Goal: Information Seeking & Learning: Learn about a topic

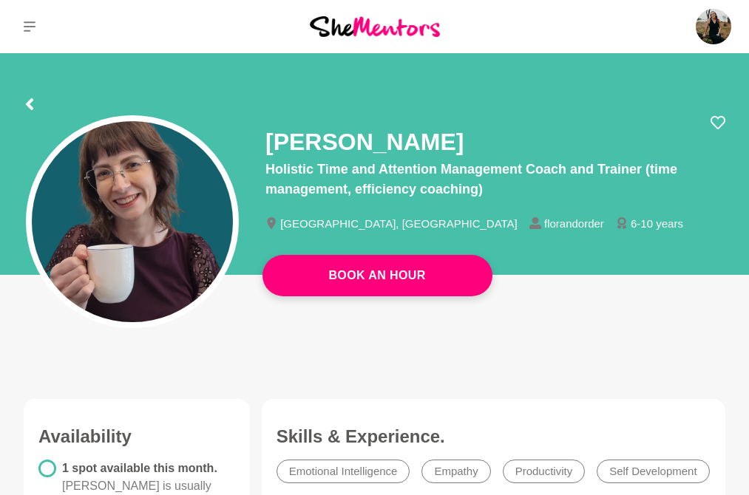
scroll to position [5, 0]
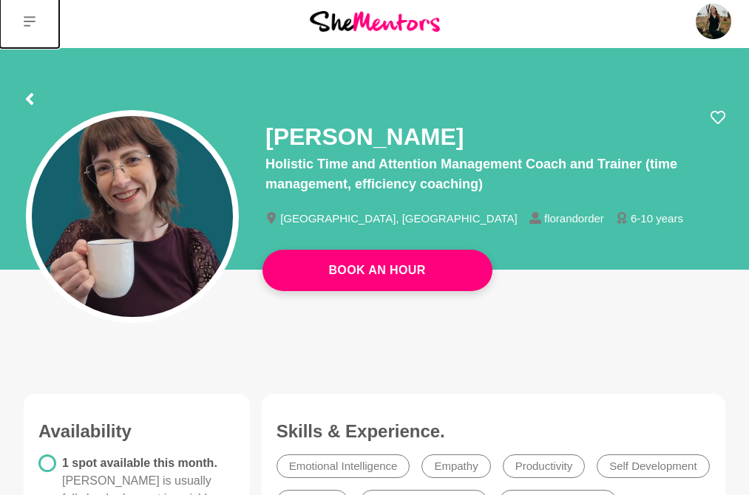
click at [33, 19] on icon at bounding box center [30, 22] width 12 height 12
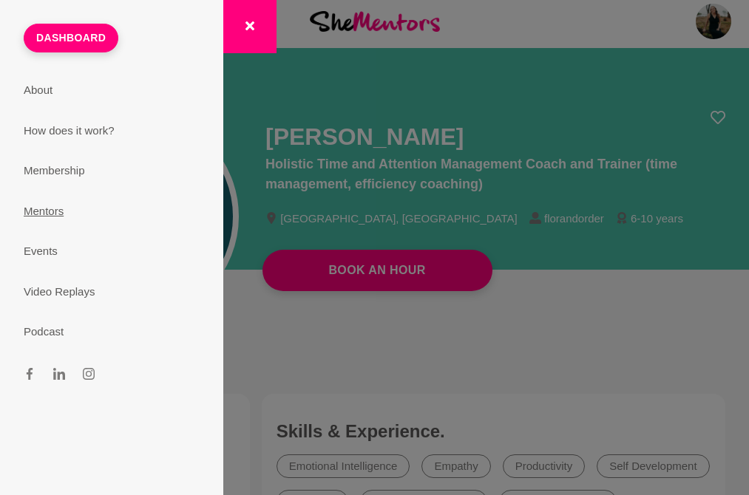
click at [56, 213] on link "Mentors" at bounding box center [111, 211] width 211 height 41
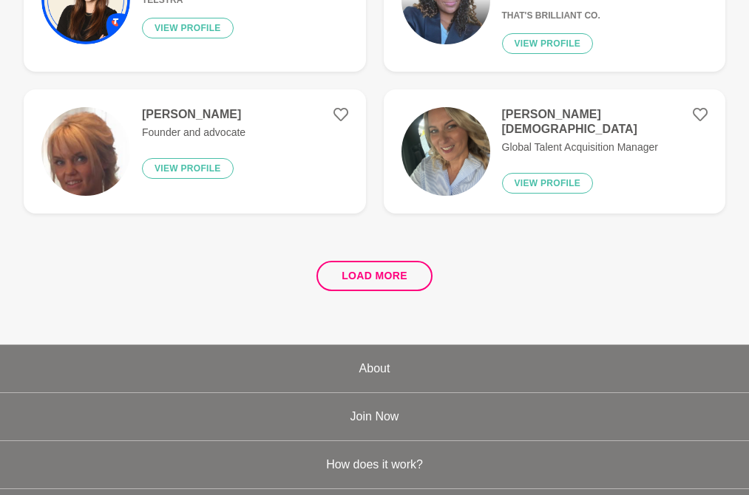
scroll to position [2894, 0]
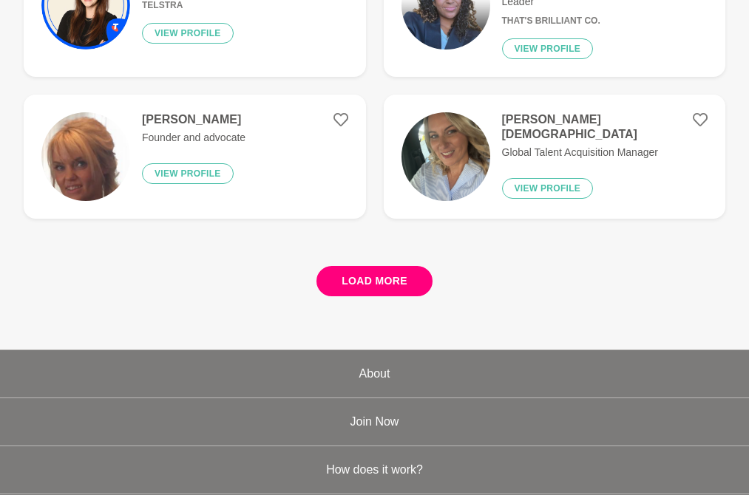
click at [376, 281] on button "Load more" at bounding box center [374, 281] width 116 height 30
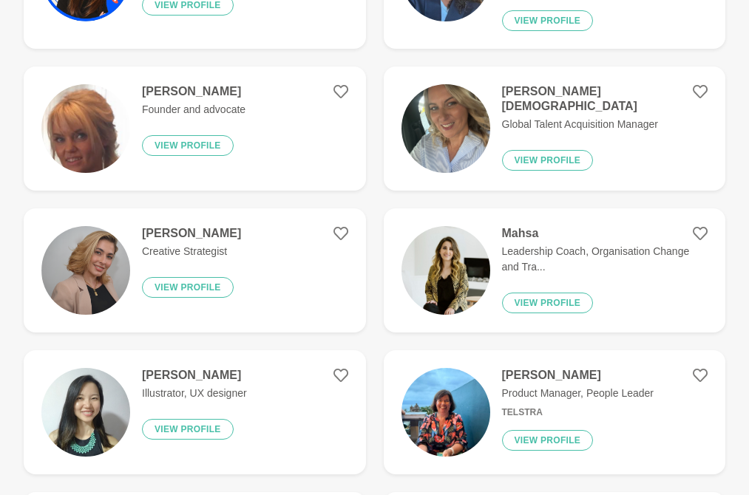
scroll to position [2925, 0]
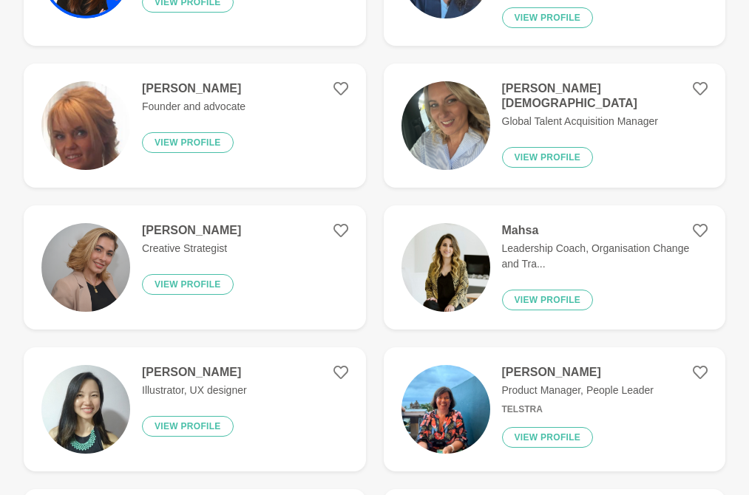
click at [515, 231] on h4 "Mahsa" at bounding box center [605, 230] width 206 height 15
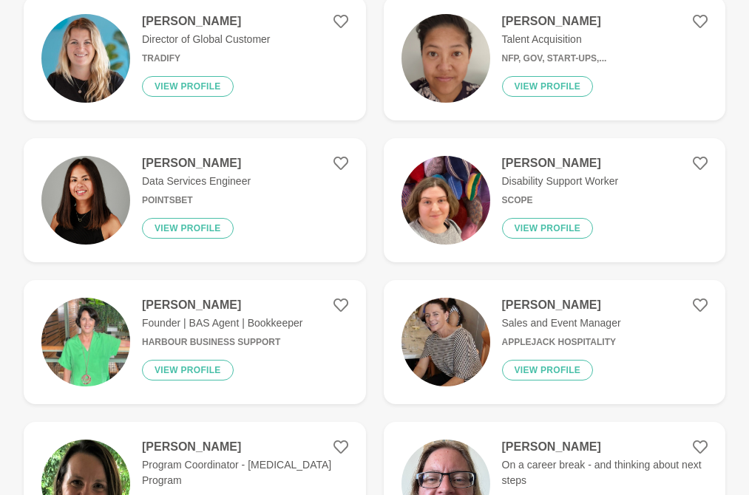
scroll to position [37, 0]
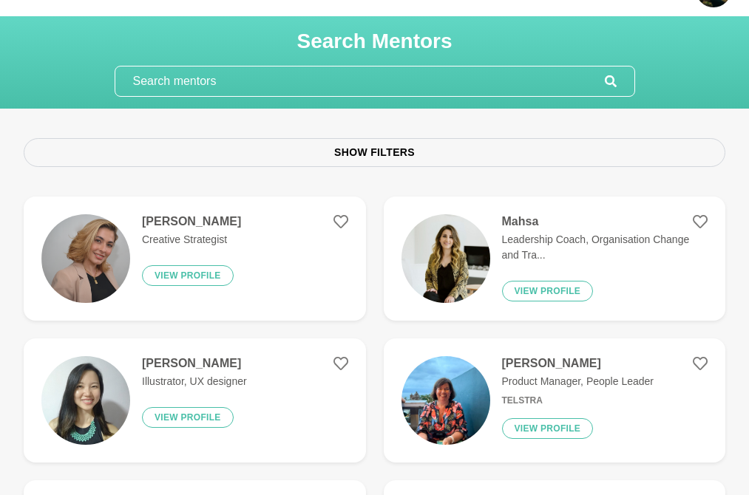
click at [325, 75] on input "text" at bounding box center [359, 82] width 489 height 30
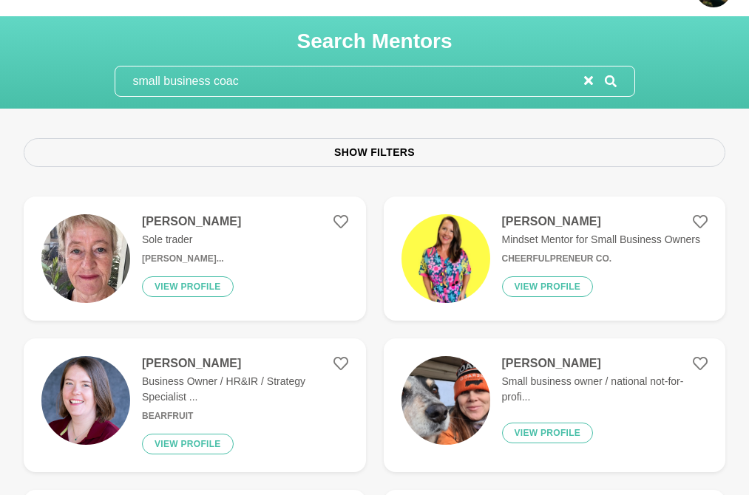
type input "small business coach"
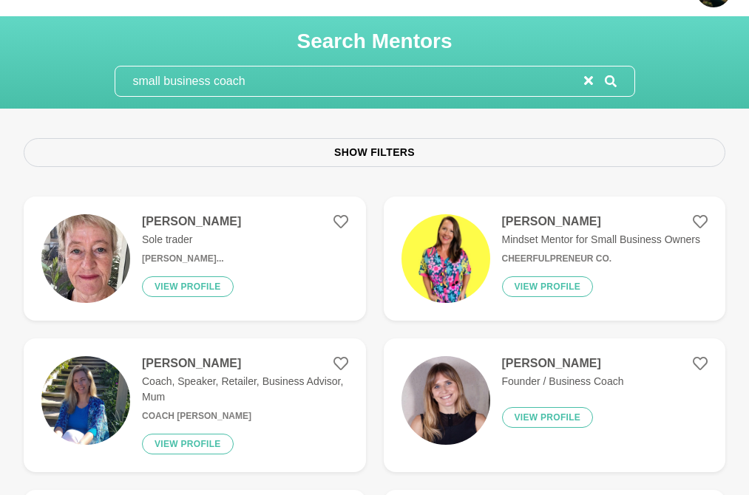
click at [538, 227] on h4 "[PERSON_NAME]" at bounding box center [601, 221] width 198 height 15
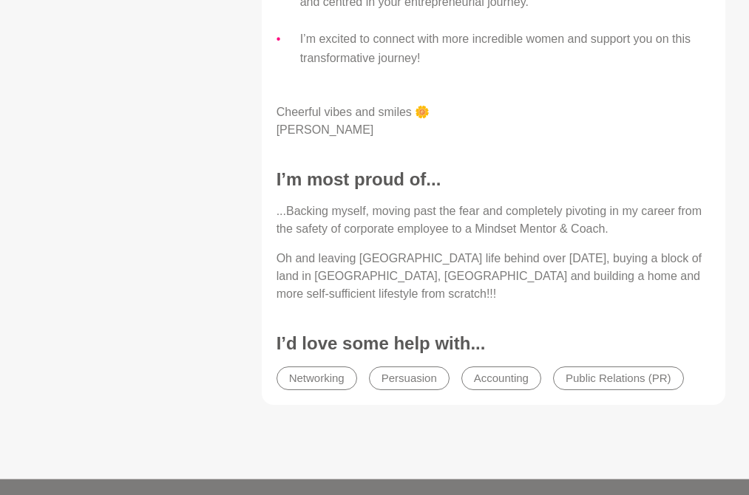
scroll to position [1246, 0]
